Goal: Task Accomplishment & Management: Manage account settings

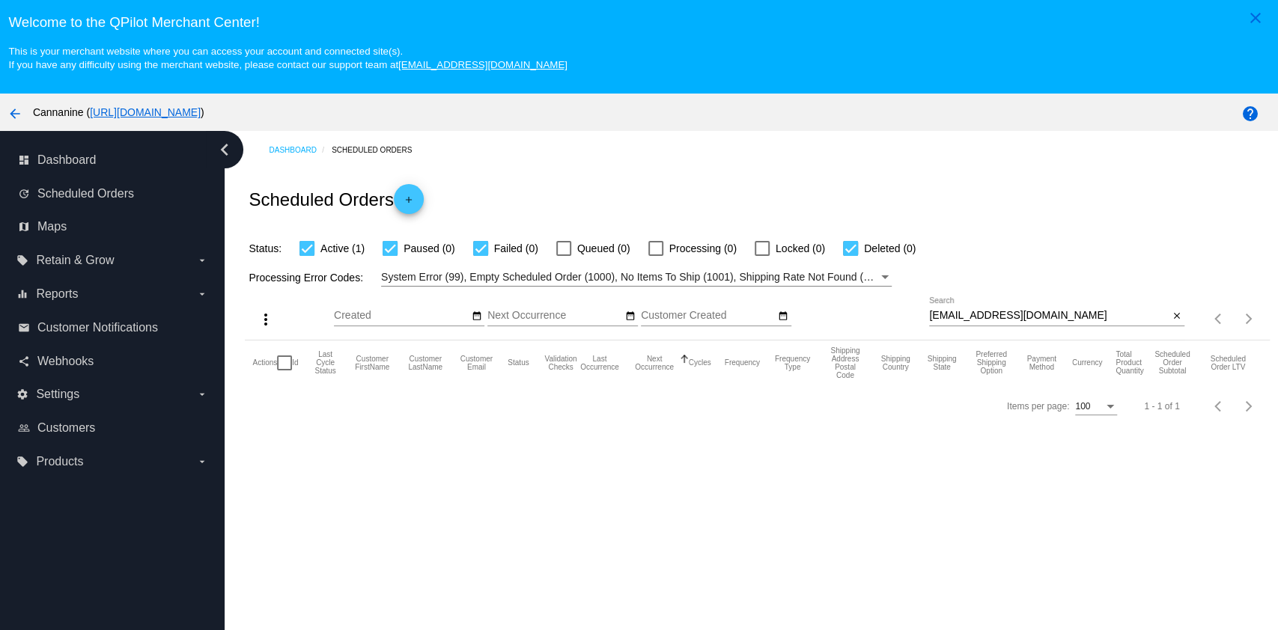
click at [1049, 317] on input "[EMAIL_ADDRESS][DOMAIN_NAME]" at bounding box center [1049, 316] width 240 height 12
paste input "[EMAIL_ADDRESS]"
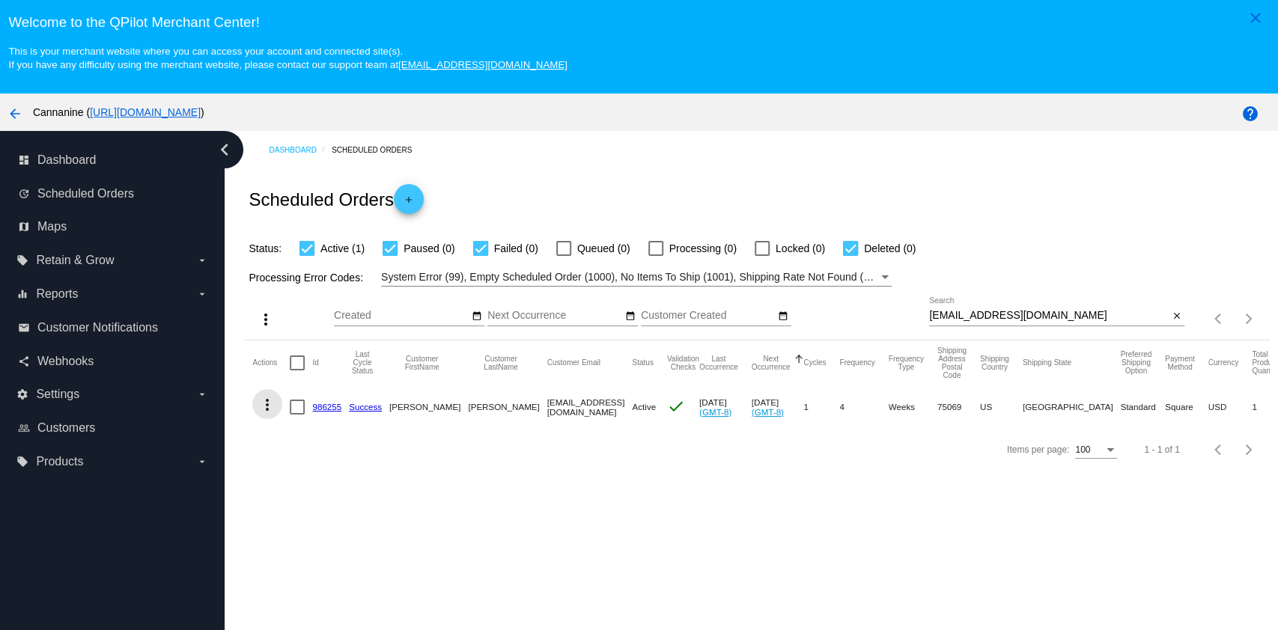
click at [267, 403] on mat-icon "more_vert" at bounding box center [267, 405] width 18 height 18
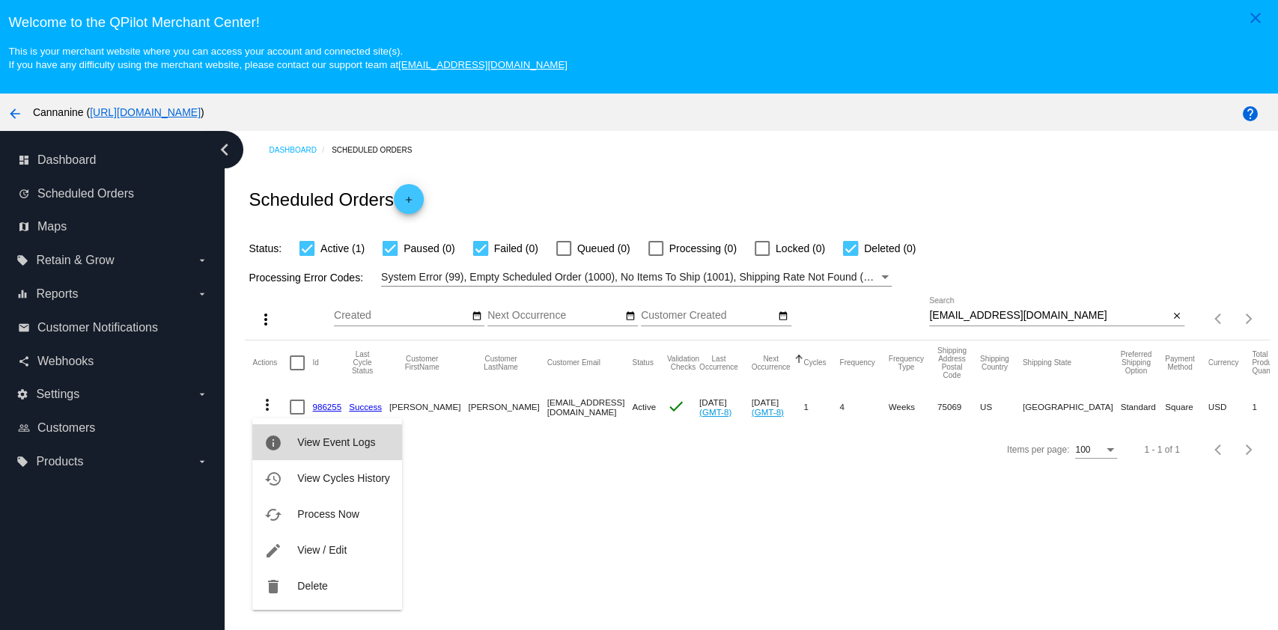
click at [299, 451] on button "info View Event Logs" at bounding box center [326, 442] width 149 height 36
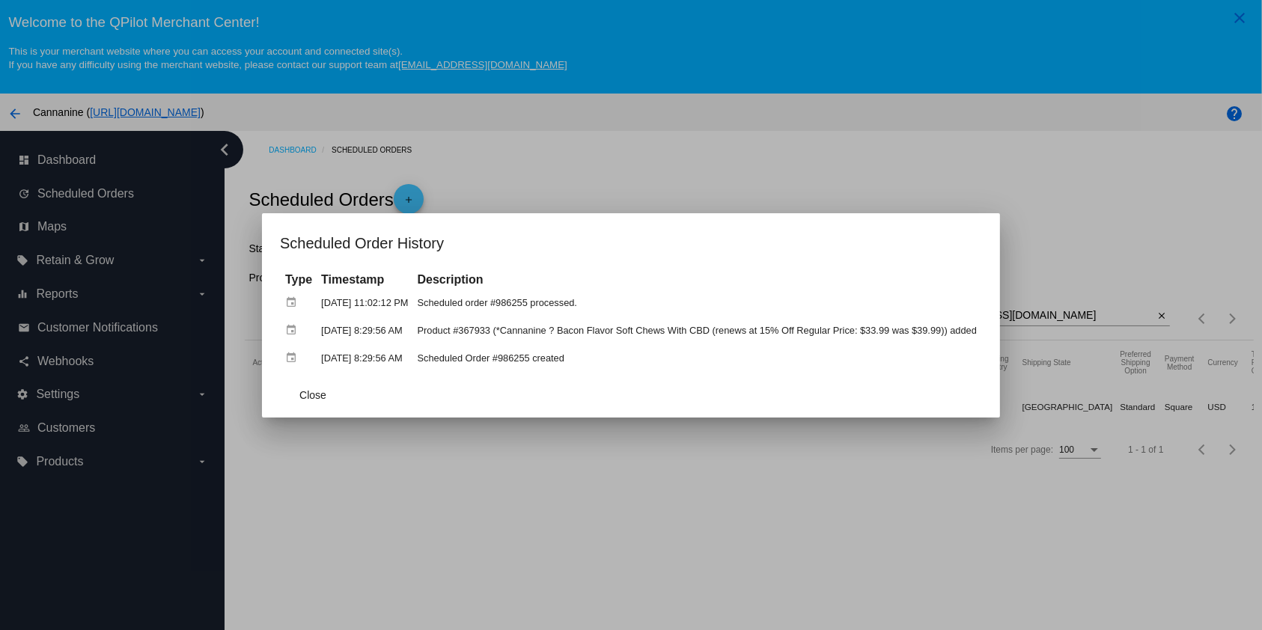
click at [263, 400] on mat-dialog-container "Scheduled Order History Type Timestamp Description event [DATE] 11:02:12 PM Sch…" at bounding box center [631, 315] width 738 height 204
click at [299, 398] on span "Close" at bounding box center [312, 395] width 27 height 12
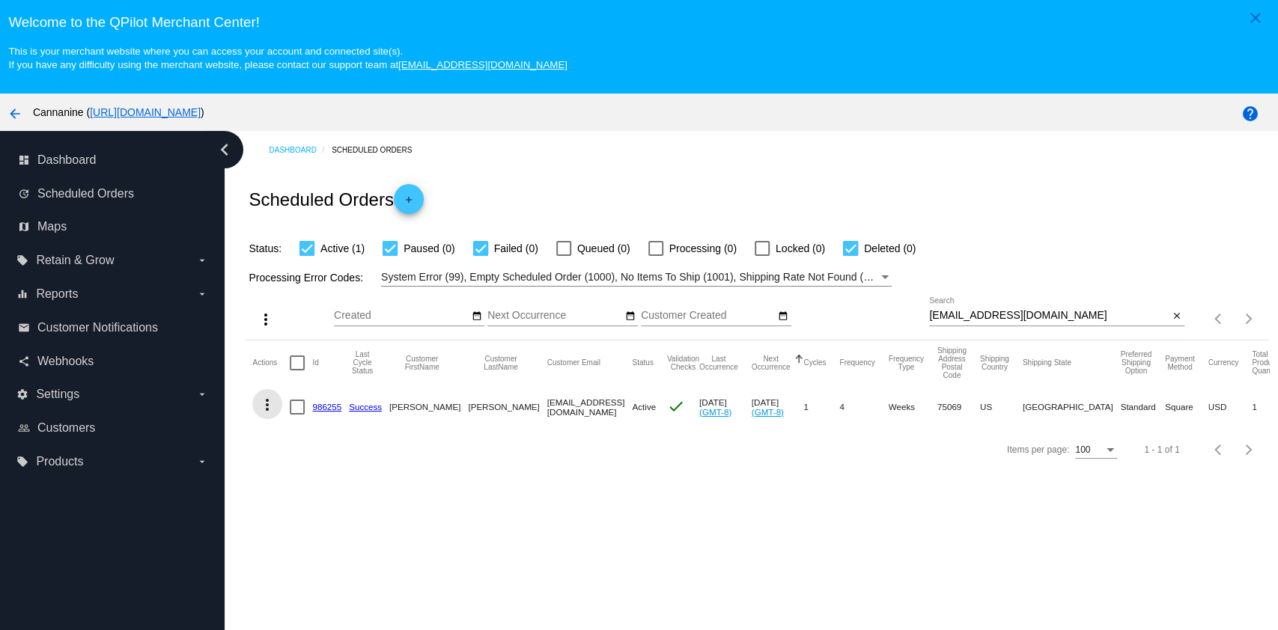
click at [269, 407] on mat-icon "more_vert" at bounding box center [267, 405] width 18 height 18
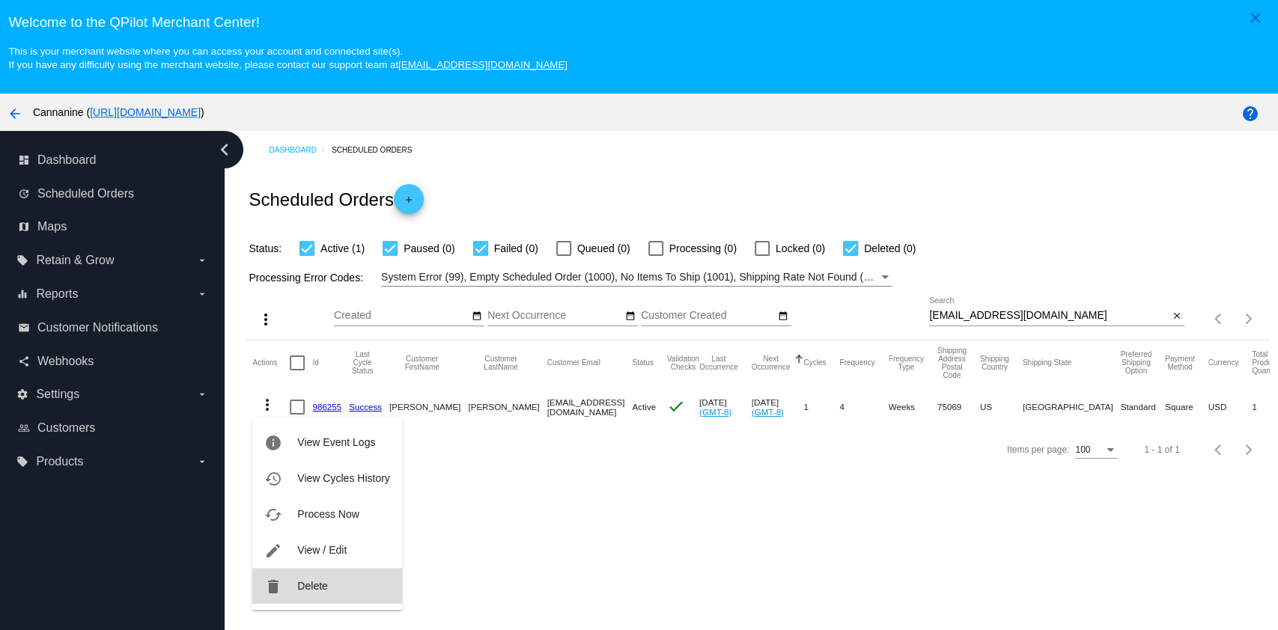
click at [326, 586] on span "Delete" at bounding box center [312, 586] width 30 height 12
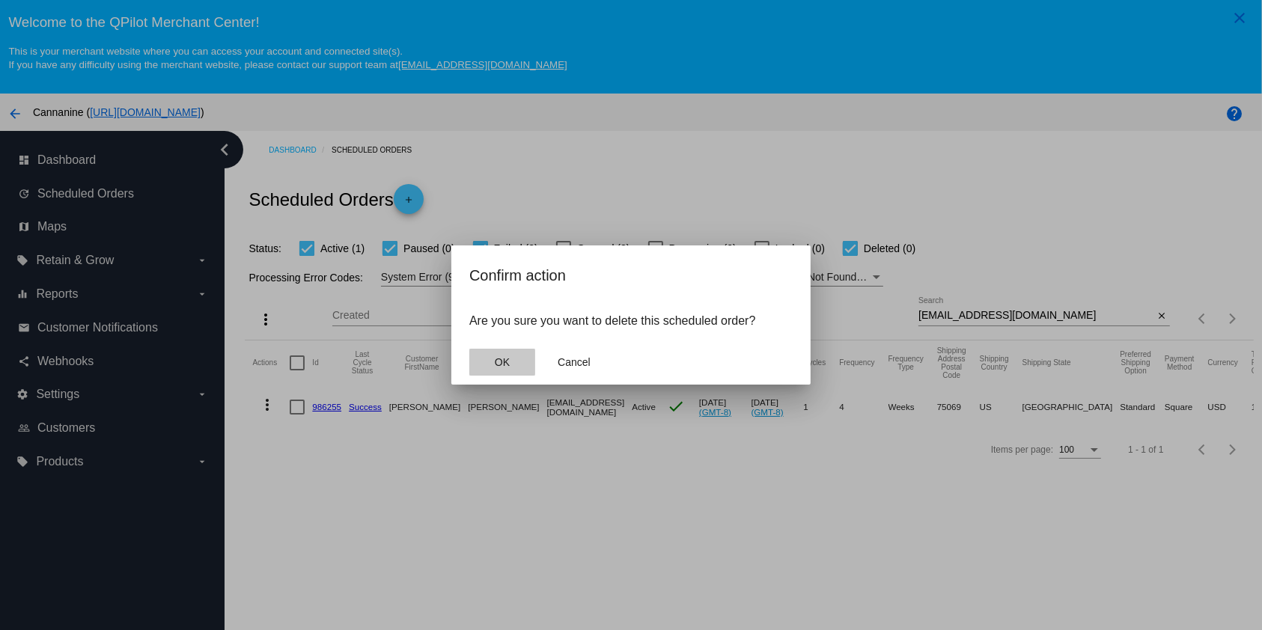
click at [505, 364] on span "OK" at bounding box center [502, 362] width 15 height 12
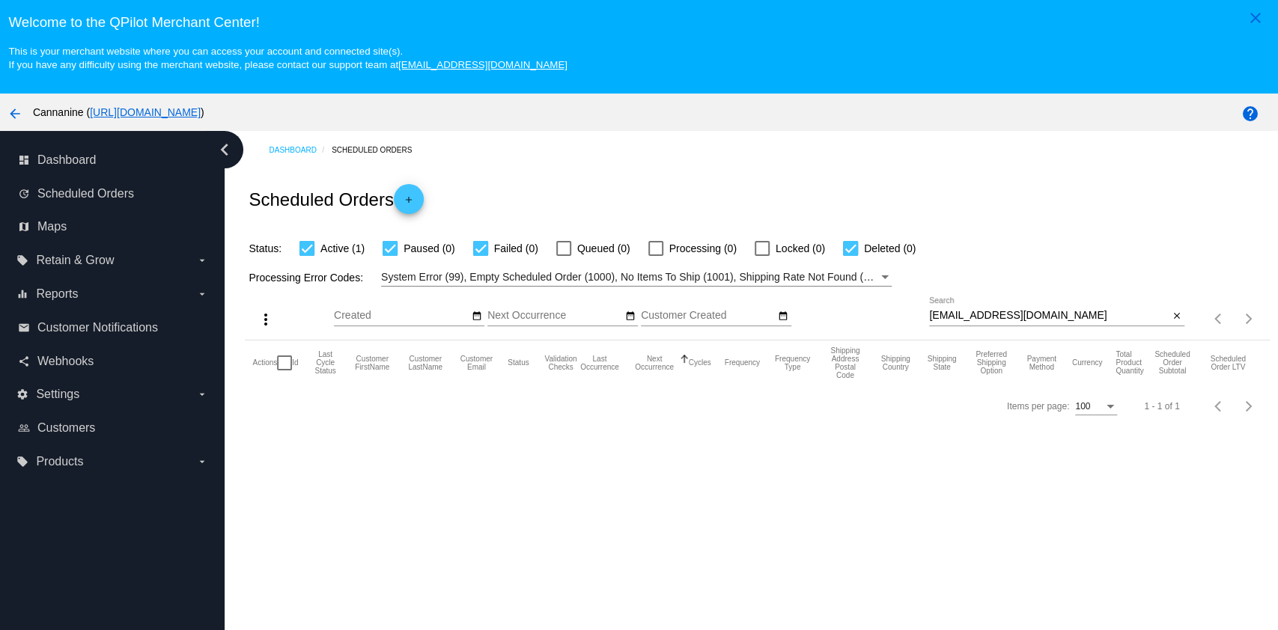
click at [1036, 314] on input "[EMAIL_ADDRESS][DOMAIN_NAME]" at bounding box center [1049, 316] width 240 height 12
type input "[EMAIL_ADDRESS][DOMAIN_NAME]"
